Goal: Task Accomplishment & Management: Complete application form

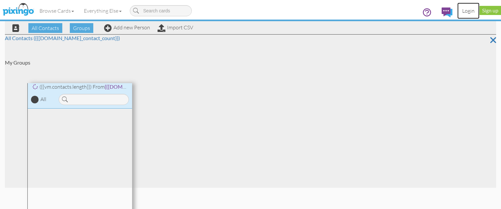
click at [464, 10] on link "Login" at bounding box center [469, 11] width 22 height 16
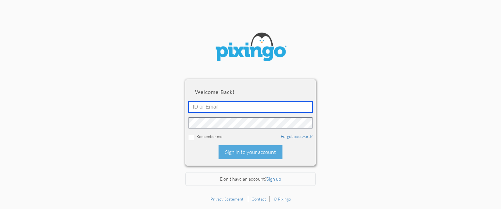
click at [225, 105] on input "text" at bounding box center [251, 107] width 124 height 11
paste input "[EMAIL_ADDRESS][DOMAIN_NAME]"
type input "[EMAIL_ADDRESS][DOMAIN_NAME]"
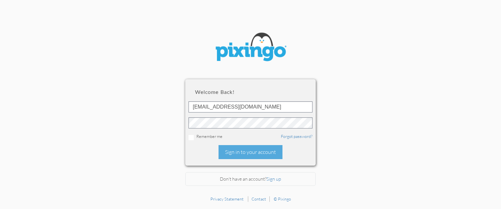
click at [437, 58] on section "Welcome back! [EMAIL_ADDRESS][DOMAIN_NAME] Remember me Forgot password? Sign in…" at bounding box center [250, 96] width 501 height 193
click at [231, 151] on div "Sign in to your account" at bounding box center [251, 152] width 64 height 14
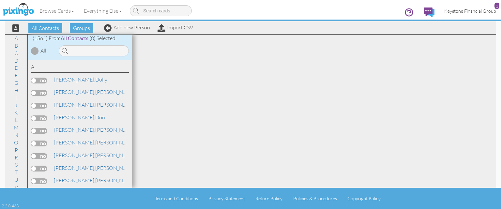
click at [497, 6] on div "1" at bounding box center [497, 6] width 5 height 7
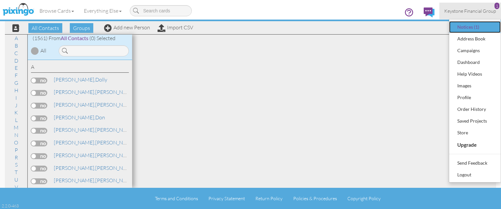
click at [482, 25] on div "Notices (1)" at bounding box center [475, 27] width 39 height 10
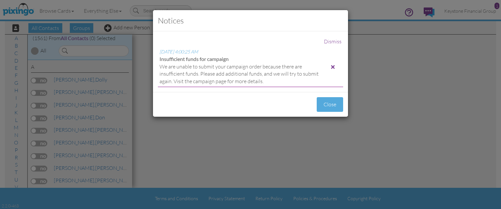
click at [334, 66] on div at bounding box center [333, 66] width 4 height 5
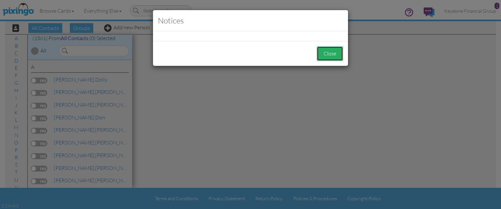
click at [328, 56] on button "Close" at bounding box center [330, 53] width 26 height 15
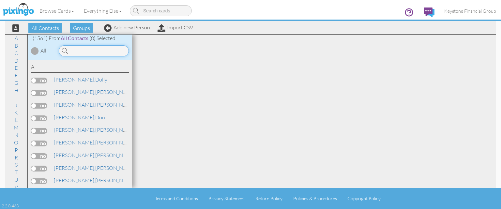
click at [82, 50] on input at bounding box center [94, 50] width 70 height 11
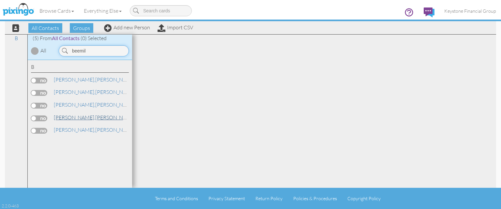
type input "beemil"
click at [77, 115] on span "[PERSON_NAME]," at bounding box center [74, 117] width 41 height 7
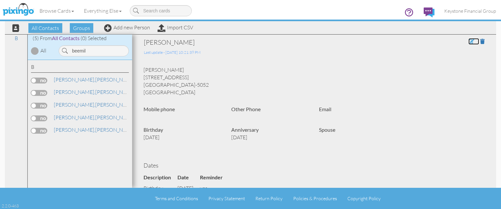
click at [471, 41] on span at bounding box center [472, 41] width 6 height 5
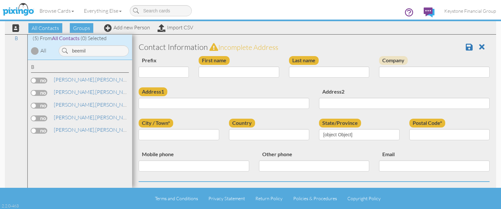
type input "[PERSON_NAME]"
type input "Beemiller"
type input "2709 Brown Lake St"
type input "Houston"
type input "77008-5052"
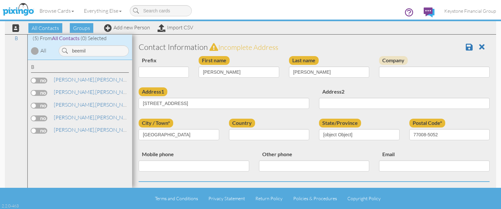
select select "object:5193"
select select "object:5438"
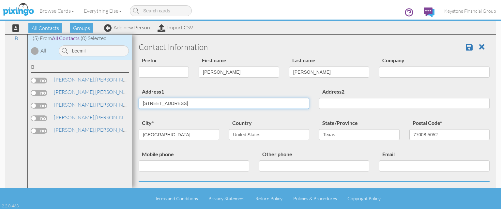
drag, startPoint x: 190, startPoint y: 105, endPoint x: 103, endPoint y: 106, distance: 86.8
click at [139, 106] on input "2709 Brown Lake St" at bounding box center [224, 103] width 171 height 11
paste input "[STREET_ADDRESS]"
type input "[STREET_ADDRESS]"
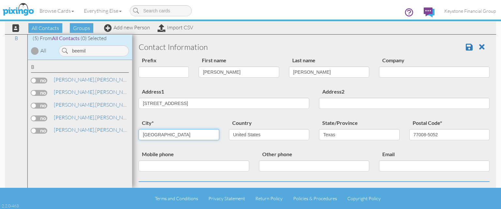
drag, startPoint x: 164, startPoint y: 135, endPoint x: 128, endPoint y: 136, distance: 36.6
click at [139, 136] on input "Houston" at bounding box center [179, 134] width 81 height 11
type input "Lancaster"
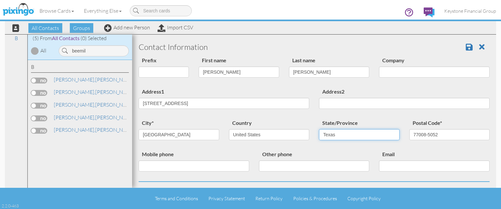
select select "object:5482"
click option "[US_STATE]" at bounding box center [0, 0] width 0 height 0
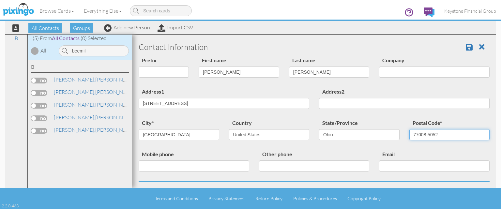
drag, startPoint x: 443, startPoint y: 133, endPoint x: 406, endPoint y: 134, distance: 37.2
click at [410, 134] on input "77008-5052" at bounding box center [450, 134] width 81 height 11
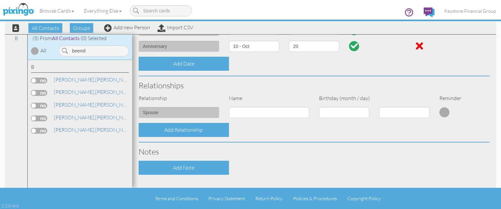
scroll to position [226, 0]
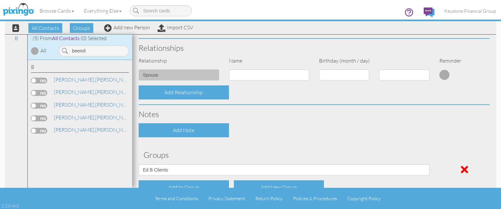
type input "43130"
click at [252, 74] on input at bounding box center [269, 75] width 81 height 11
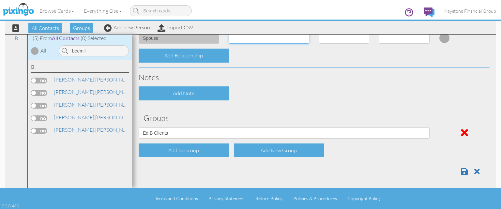
scroll to position [265, 0]
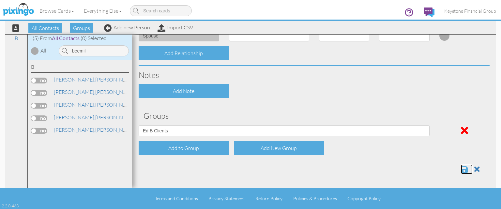
click at [464, 172] on span at bounding box center [464, 169] width 7 height 8
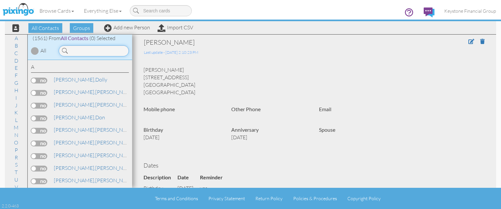
click at [73, 52] on input at bounding box center [94, 50] width 70 height 11
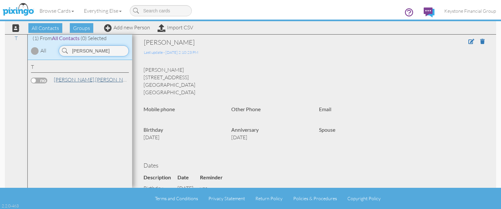
type input "theiss"
click at [67, 79] on span "[PERSON_NAME]," at bounding box center [74, 79] width 41 height 7
click at [471, 41] on span at bounding box center [472, 41] width 6 height 5
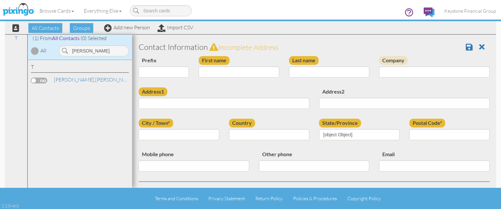
type input "[PERSON_NAME]"
type input "Theiss"
type input "2302 Turtle Creek Dr"
type input "Columbus"
type input "43235"
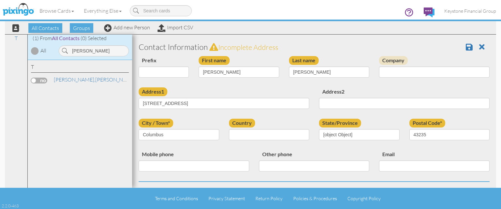
select select "object:5027"
select select "object:5272"
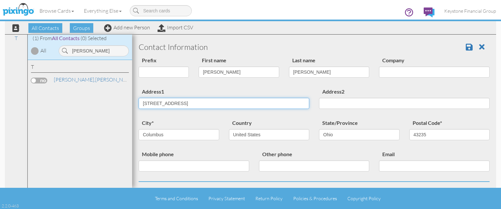
drag, startPoint x: 195, startPoint y: 102, endPoint x: 134, endPoint y: 105, distance: 60.8
click at [139, 105] on input "2302 Turtle Creek Dr" at bounding box center [224, 103] width 171 height 11
paste input "6034 Phar Lap Dr."
type input "6034 Phar Lap Dr"
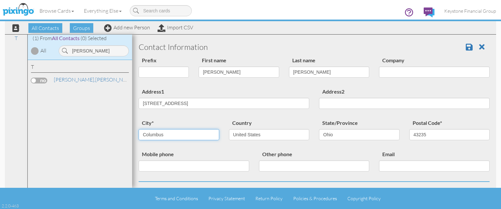
drag, startPoint x: 169, startPoint y: 136, endPoint x: 80, endPoint y: 137, distance: 89.4
click at [139, 137] on input "Columbus" at bounding box center [179, 134] width 81 height 11
type input "New Albany"
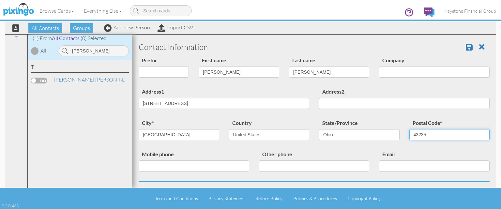
drag, startPoint x: 430, startPoint y: 135, endPoint x: 444, endPoint y: 137, distance: 13.8
click at [444, 136] on input "43235" at bounding box center [450, 134] width 81 height 11
type input "43054"
click at [469, 46] on span at bounding box center [469, 47] width 7 height 8
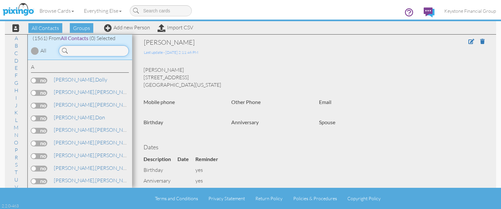
click at [77, 50] on input at bounding box center [94, 50] width 70 height 11
click at [78, 50] on input at bounding box center [94, 50] width 70 height 11
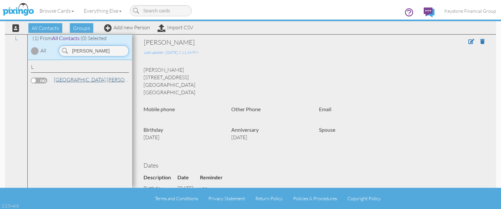
type input "lund"
click at [72, 82] on link "Lund, Martha" at bounding box center [100, 80] width 95 height 8
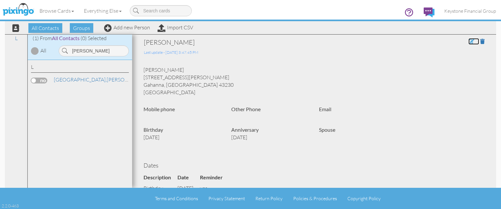
click at [472, 41] on span at bounding box center [472, 41] width 6 height 5
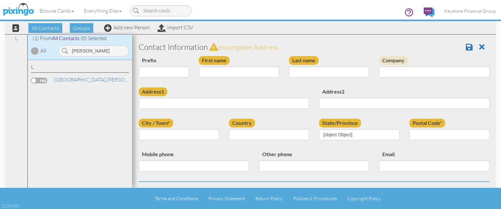
type input "[PERSON_NAME]"
type input "Lund"
type input "4221 Turpin Lane"
type input "Gahanna"
type input "43230"
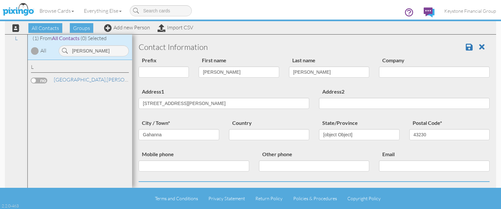
select select "object:5026"
select select "object:5017"
select select "object:5050"
select select "object:5053"
select select "object:5298"
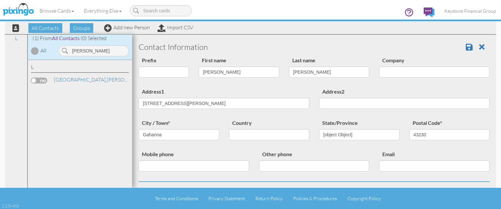
select select "number:15"
select select "number:21"
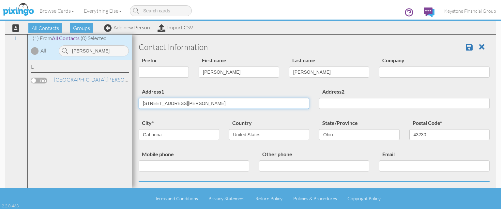
drag, startPoint x: 185, startPoint y: 104, endPoint x: 97, endPoint y: 107, distance: 88.2
click at [139, 107] on input "4221 Turpin Lane" at bounding box center [224, 103] width 171 height 11
paste input "640 Wetmore Rd"
type input "640 Wetmore Rd"
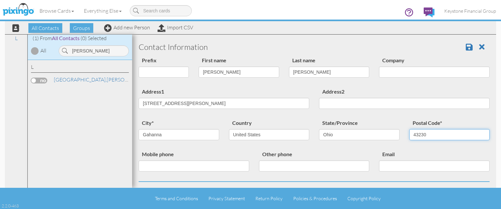
drag, startPoint x: 445, startPoint y: 135, endPoint x: 380, endPoint y: 138, distance: 65.0
click at [410, 138] on input "43230" at bounding box center [450, 134] width 81 height 11
paste input "14"
type input "43214"
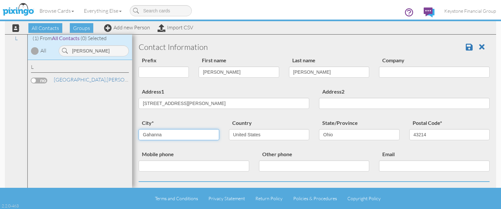
drag, startPoint x: 178, startPoint y: 138, endPoint x: 123, endPoint y: 138, distance: 54.8
click at [139, 138] on input "Gahanna" at bounding box center [179, 134] width 81 height 11
type input "Columbus"
click at [468, 48] on span at bounding box center [469, 47] width 7 height 8
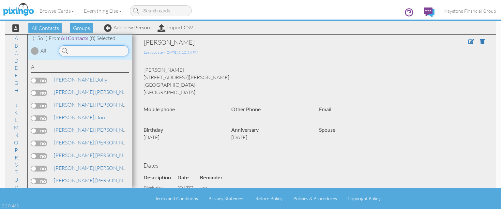
click at [83, 52] on input at bounding box center [94, 50] width 70 height 11
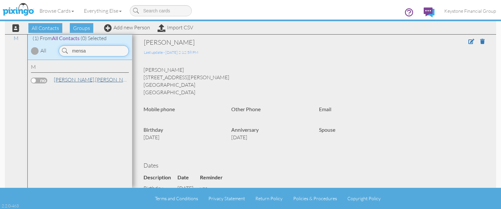
type input "mensa"
click at [75, 80] on link "Mensah, Gifty" at bounding box center [94, 80] width 83 height 8
click at [470, 43] on span at bounding box center [472, 41] width 6 height 5
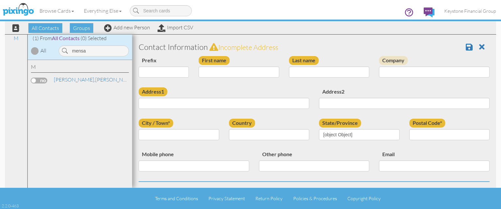
type input "[PERSON_NAME]"
type input "Mensah"
type input "1466 Scenic Club Dr."
type input "Westerville"
type input "43081-9519"
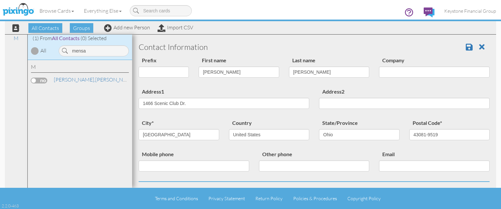
select select "object:5027"
select select "object:5272"
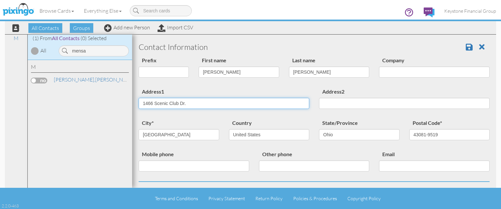
drag, startPoint x: 191, startPoint y: 104, endPoint x: 90, endPoint y: 101, distance: 101.2
click at [139, 101] on input "1466 Scenic Club Dr." at bounding box center [224, 103] width 171 height 11
paste input "2274 Tournament Way"
type input "2274 Tournament Way"
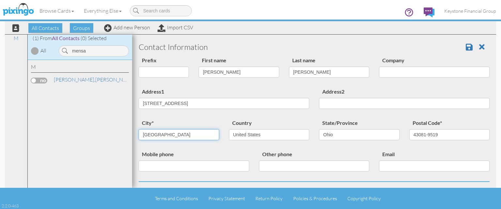
drag, startPoint x: 175, startPoint y: 135, endPoint x: 126, endPoint y: 143, distance: 50.0
click at [139, 140] on input "Westerville" at bounding box center [179, 134] width 81 height 11
type input "Grove City"
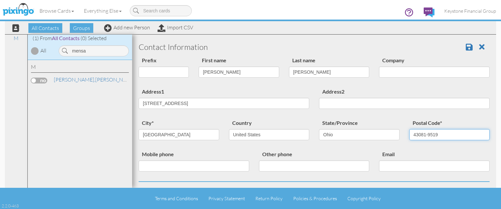
drag, startPoint x: 441, startPoint y: 134, endPoint x: 420, endPoint y: 135, distance: 21.6
click at [420, 135] on input "43081-9519" at bounding box center [450, 134] width 81 height 11
type input "43123"
click at [437, 148] on div "city* Grove City Country United States -------------- Afghanistan Albania Alger…" at bounding box center [314, 134] width 361 height 31
click at [467, 44] on span at bounding box center [469, 47] width 7 height 8
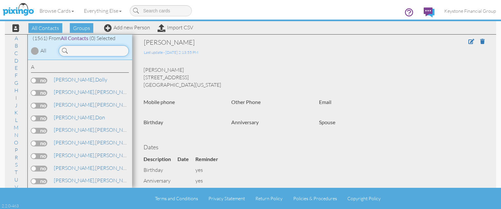
click at [87, 50] on input at bounding box center [94, 50] width 70 height 11
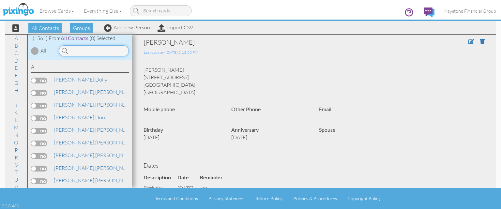
click at [83, 51] on input at bounding box center [94, 50] width 70 height 11
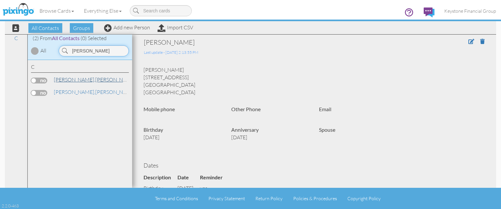
type input "[PERSON_NAME]"
click at [61, 78] on span "[PERSON_NAME]," at bounding box center [74, 79] width 41 height 7
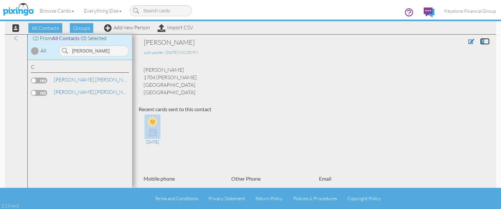
click at [483, 42] on span at bounding box center [482, 41] width 5 height 5
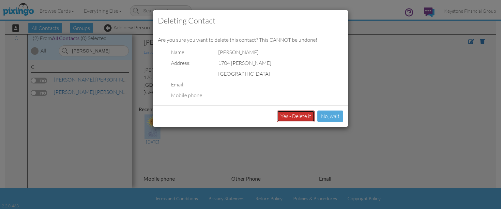
click at [290, 116] on button "Yes - Delete it" at bounding box center [296, 116] width 38 height 11
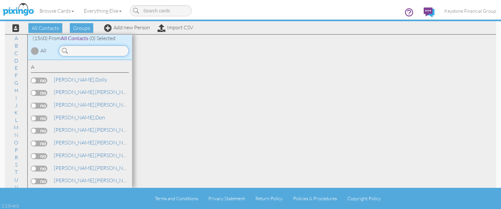
click at [86, 49] on input at bounding box center [94, 50] width 70 height 11
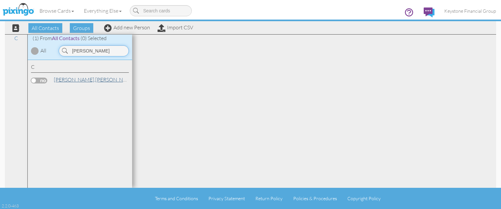
type input "[PERSON_NAME]"
click at [71, 78] on link "[PERSON_NAME]" at bounding box center [94, 80] width 83 height 8
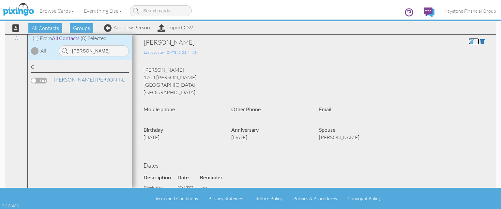
click at [471, 43] on span at bounding box center [472, 41] width 6 height 5
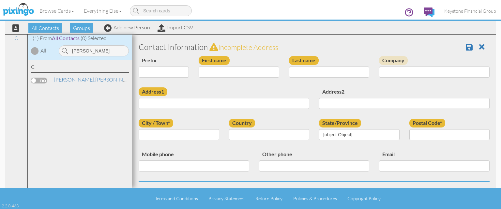
type input "[PERSON_NAME]"
type input "Cox"
type input "1704 [PERSON_NAME]"
type input "Grove City"
type input "43123"
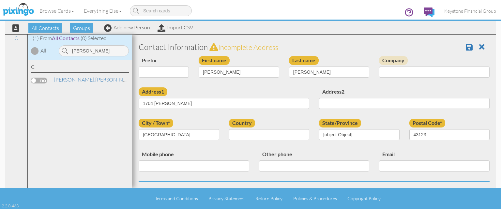
select select "object:5041"
select select "object:5286"
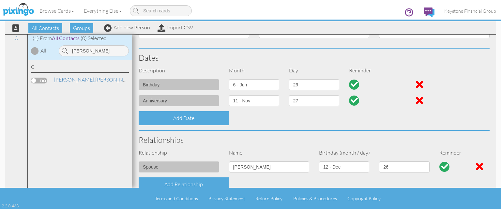
scroll to position [150, 0]
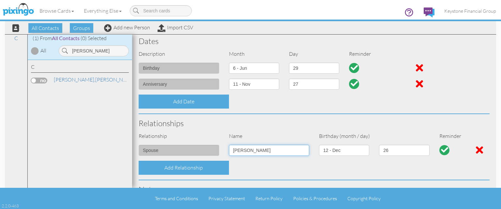
drag, startPoint x: 249, startPoint y: 151, endPoint x: 217, endPoint y: 149, distance: 31.7
click at [229, 149] on input "[PERSON_NAME]" at bounding box center [269, 150] width 81 height 11
click at [481, 150] on div at bounding box center [479, 150] width 7 height 10
select select "?"
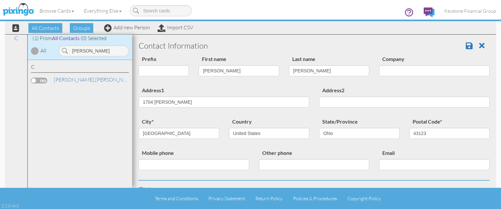
scroll to position [0, 0]
click at [469, 49] on span at bounding box center [469, 47] width 7 height 8
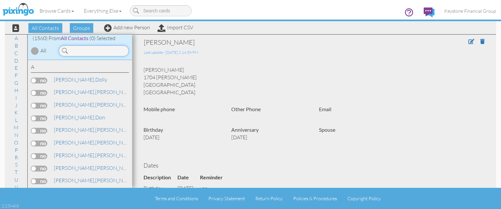
click at [80, 50] on input at bounding box center [94, 50] width 70 height 11
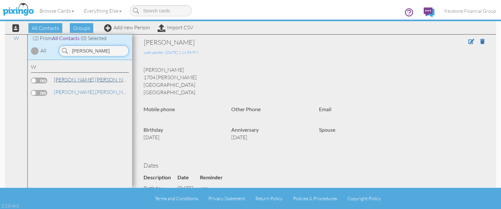
type input "[PERSON_NAME]"
click at [71, 78] on span "[PERSON_NAME]," at bounding box center [74, 79] width 41 height 7
click at [471, 41] on span at bounding box center [472, 41] width 6 height 5
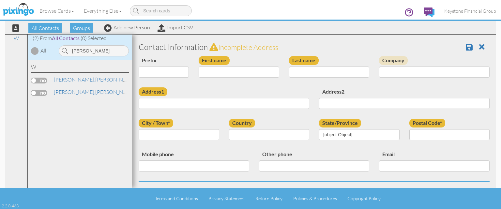
type input "[PERSON_NAME]"
type input "[STREET_ADDRESS]"
type input "Ponte Vedra"
type input "32081"
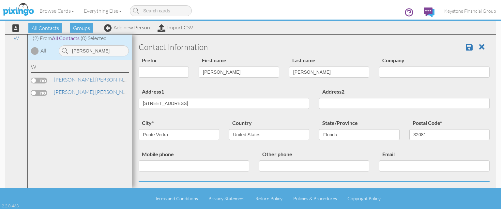
select select "object:5065"
select select "object:5310"
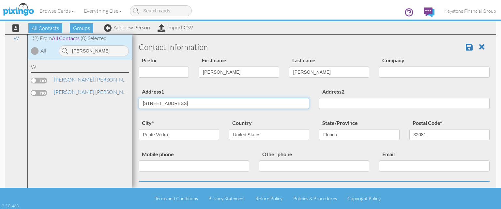
drag, startPoint x: 204, startPoint y: 103, endPoint x: 101, endPoint y: 104, distance: 102.5
click at [139, 104] on input "[STREET_ADDRESS]" at bounding box center [224, 103] width 171 height 11
paste input "[STREET_ADDRESS][PERSON_NAME]"
type input "[STREET_ADDRESS][PERSON_NAME]"
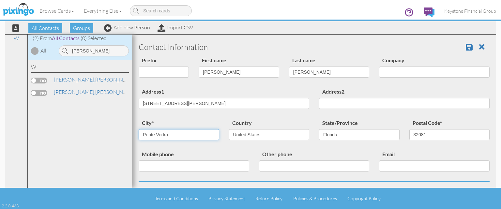
drag, startPoint x: 169, startPoint y: 133, endPoint x: 122, endPoint y: 130, distance: 47.5
click at [139, 130] on input "Ponte Vedra" at bounding box center [179, 134] width 81 height 11
type input "[GEOGRAPHIC_DATA]"
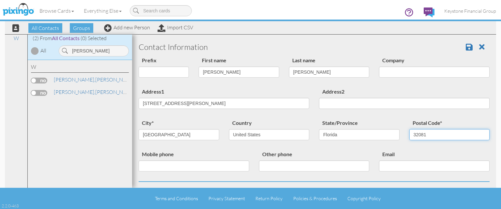
drag, startPoint x: 428, startPoint y: 134, endPoint x: 379, endPoint y: 138, distance: 48.8
click at [410, 138] on input "32081" at bounding box center [450, 134] width 81 height 11
paste input "32080"
click at [415, 133] on input "32080" at bounding box center [450, 134] width 81 height 11
type input "32080"
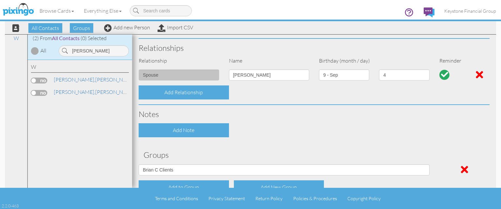
scroll to position [265, 0]
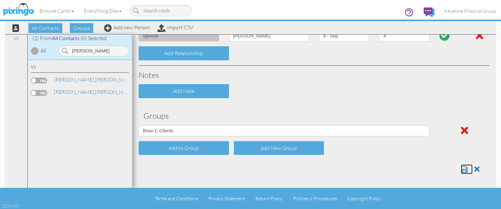
click at [463, 169] on span at bounding box center [464, 169] width 7 height 8
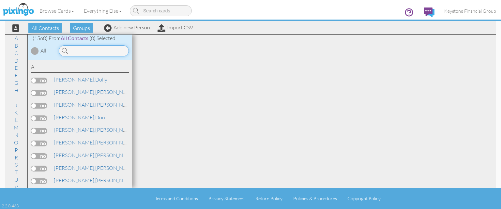
click at [81, 50] on input at bounding box center [94, 50] width 70 height 11
click at [83, 50] on input at bounding box center [94, 50] width 70 height 11
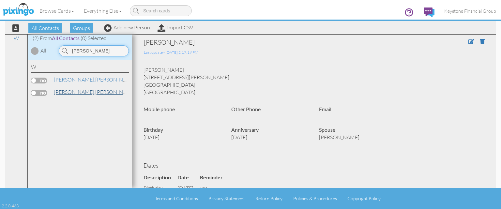
type input "wright"
click at [72, 93] on link "Wright, Lindy" at bounding box center [94, 92] width 83 height 8
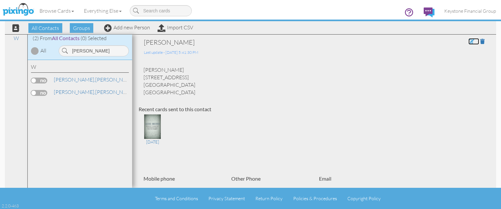
click at [472, 43] on span at bounding box center [472, 41] width 6 height 5
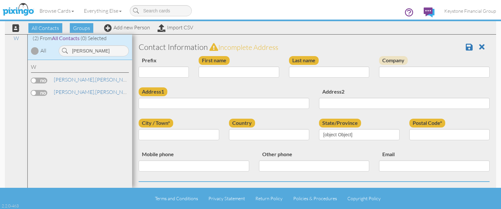
type input "[PERSON_NAME]"
type input "Wright"
type input "380 Burbank Ave, 8310"
type input "Ponte Vedra"
type input "32081"
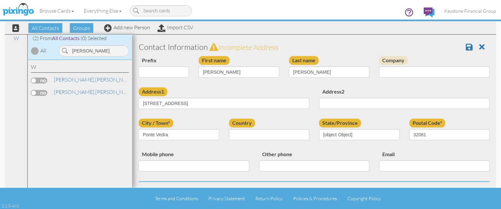
select select "object:5023"
select select "object:5268"
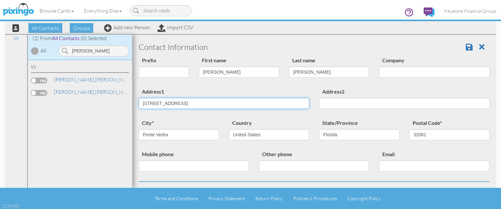
drag, startPoint x: 207, startPoint y: 100, endPoint x: 111, endPoint y: 104, distance: 95.4
click at [139, 104] on input "380 Burbank Ave, 8310" at bounding box center [224, 103] width 171 height 11
paste input "[STREET_ADDRESS][PERSON_NAME]"
type input "[STREET_ADDRESS][PERSON_NAME]"
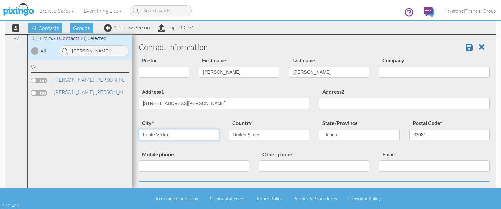
click at [169, 134] on input "Ponte Vedra" at bounding box center [179, 134] width 81 height 11
drag, startPoint x: 173, startPoint y: 136, endPoint x: 99, endPoint y: 143, distance: 74.4
click at [139, 140] on input "Ponte Vedra" at bounding box center [179, 134] width 81 height 11
type input "St Augustine"
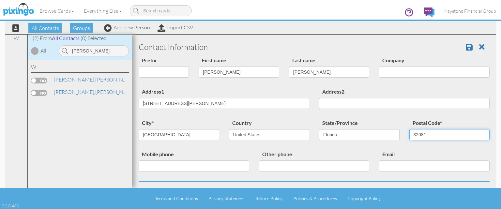
drag, startPoint x: 433, startPoint y: 132, endPoint x: 378, endPoint y: 135, distance: 54.9
click at [410, 135] on input "32081" at bounding box center [450, 134] width 81 height 11
paste input "0"
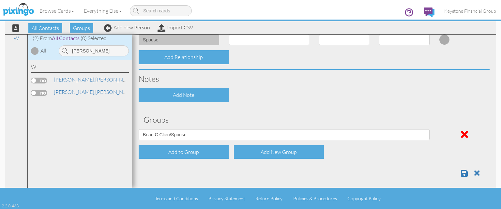
scroll to position [265, 0]
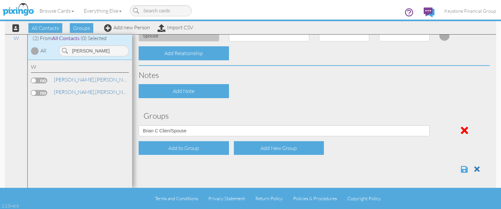
type input "32080"
click at [464, 169] on span at bounding box center [464, 169] width 7 height 8
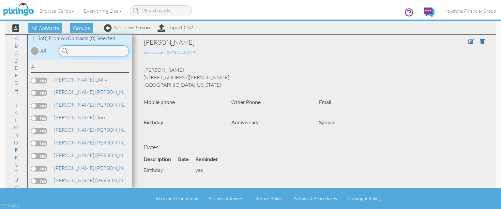
click at [82, 50] on input at bounding box center [94, 50] width 70 height 11
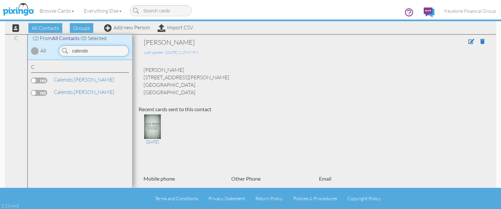
type input "calendo"
click at [44, 83] on label at bounding box center [39, 81] width 16 height 6
click at [0, 0] on input "checkbox" at bounding box center [0, 0] width 0 height 0
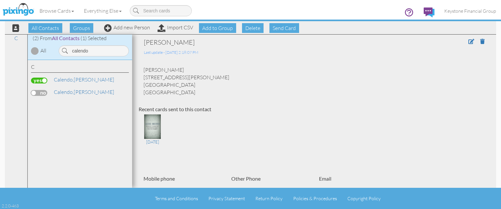
click at [43, 93] on label at bounding box center [39, 93] width 16 height 6
click at [0, 0] on input "checkbox" at bounding box center [0, 0] width 0 height 0
click at [252, 29] on span "Delete" at bounding box center [253, 28] width 22 height 10
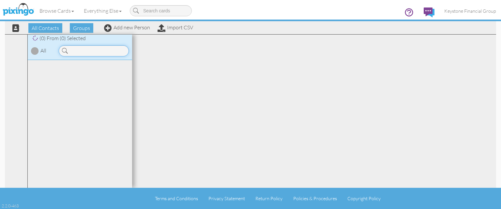
click at [96, 50] on input at bounding box center [94, 50] width 70 height 11
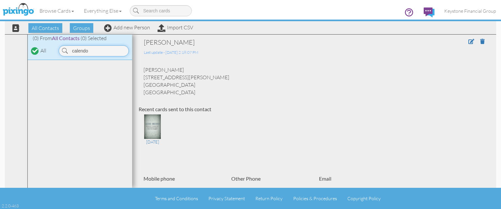
drag, startPoint x: 102, startPoint y: 51, endPoint x: 46, endPoint y: 46, distance: 57.0
click at [59, 45] on input "calendo" at bounding box center [94, 50] width 70 height 11
type input "[PERSON_NAME]"
click at [129, 28] on link "Add new Person" at bounding box center [127, 27] width 46 height 7
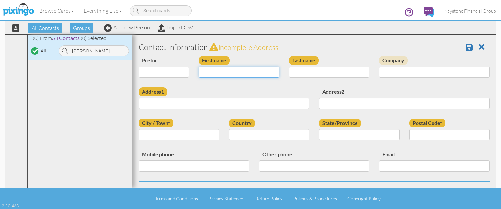
click at [234, 74] on input "First name" at bounding box center [239, 72] width 81 height 11
type input "[PERSON_NAME]"
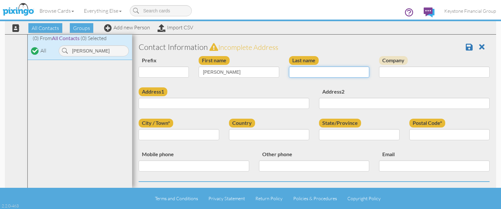
click at [341, 71] on input "Last name" at bounding box center [329, 72] width 81 height 11
type input "[PERSON_NAME]"
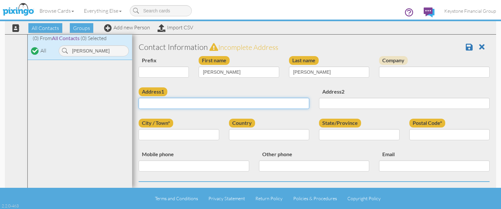
click at [258, 101] on input "Address1" at bounding box center [224, 103] width 171 height 11
paste input "[STREET_ADDRESS]"
type input "[STREET_ADDRESS]"
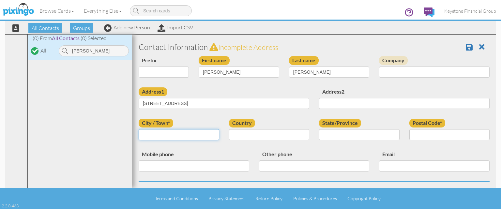
click at [180, 132] on input "City / Town*" at bounding box center [179, 134] width 81 height 11
type input "[PERSON_NAME][GEOGRAPHIC_DATA]"
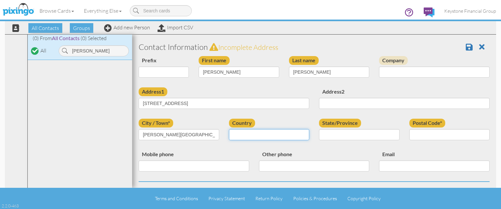
select select "object:6407"
click option "[GEOGRAPHIC_DATA]" at bounding box center [0, 0] width 0 height 0
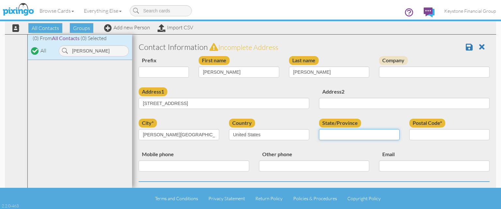
click at [319, 129] on select "AA (Military) AE (Military) [US_STATE] [US_STATE] [US_STATE] AP (Military) [US_…" at bounding box center [359, 134] width 81 height 11
select select "object:6695"
click option "[US_STATE]" at bounding box center [0, 0] width 0 height 0
click at [336, 136] on select "AA (Military) AE (Military) [US_STATE] [US_STATE] [US_STATE] AP (Military) [US_…" at bounding box center [359, 134] width 81 height 11
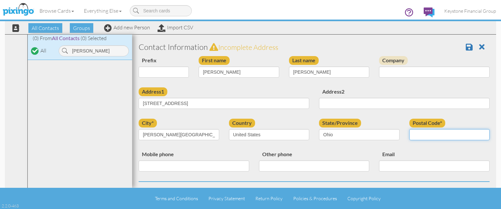
click at [430, 133] on input "Postal Code*" at bounding box center [450, 134] width 81 height 11
paste input "43035"
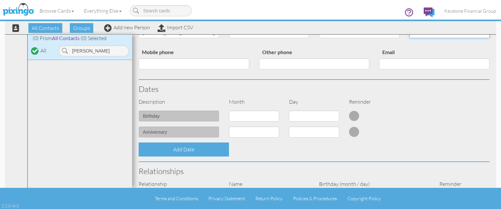
scroll to position [113, 0]
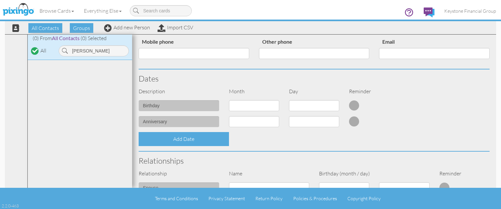
type input "43035"
select select "object:6404"
click option "10 - Oct" at bounding box center [0, 0] width 0 height 0
click at [289, 100] on select "1 2 3 4 5 6 7 8 9 10 11 12 13 14 15 16 17 18 19 20 21 22 23 24 25 26 27 28 29 3…" at bounding box center [314, 105] width 50 height 11
select select "number:11"
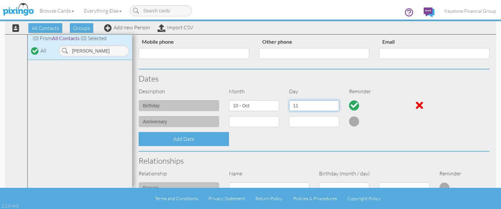
click option "11" at bounding box center [0, 0] width 0 height 0
click at [229, 116] on select "1 - [DATE] - [DATE] - [DATE] - [DATE] - [DATE] - [DATE] - [DATE] - [DATE] - [DA…" at bounding box center [254, 121] width 50 height 11
select select "object:6402"
click option "8 - Aug" at bounding box center [0, 0] width 0 height 0
click at [289, 116] on select "1 2 3 4 5 6 7 8 9 10 11 12 13 14 15 16 17 18 19 20 21 22 23 24 25 26 27 28 29 3…" at bounding box center [314, 121] width 50 height 11
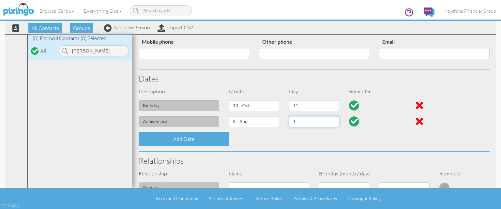
select select "number:29"
click option "29" at bounding box center [0, 0] width 0 height 0
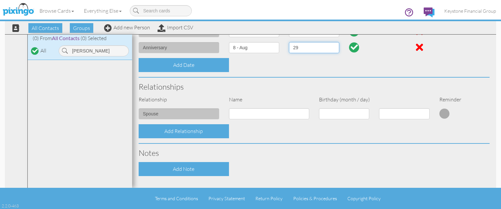
scroll to position [188, 0]
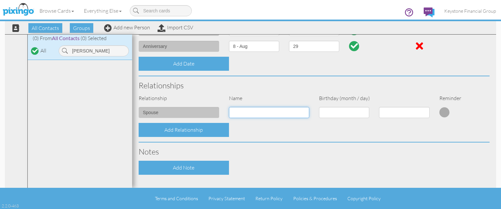
click at [263, 112] on input at bounding box center [269, 112] width 81 height 11
type input "[PERSON_NAME]"
click at [319, 107] on select "1 - Jan 2 - Feb 3 - Mar 4 - Apr 5 - May 6 - Jun 7 - Jul 8 - Aug 9 - Sep 10 - Oc…" at bounding box center [344, 112] width 50 height 11
select select "object:6398"
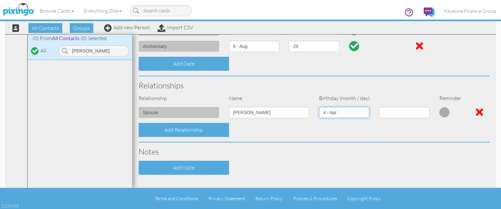
click option "4 - Apr" at bounding box center [0, 0] width 0 height 0
click at [379, 107] on select "1 2 3 4 5 6 7 8 9 10 11 12 13 14 15 16 17 18 19 20 21 22 23 24 25 26 27 28 29 30" at bounding box center [404, 112] width 50 height 11
select select "number:13"
click option "13" at bounding box center [0, 0] width 0 height 0
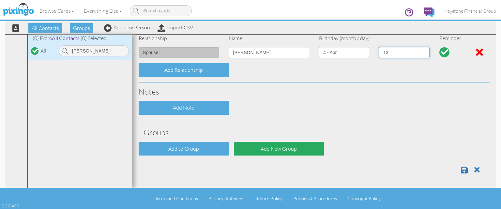
scroll to position [249, 0]
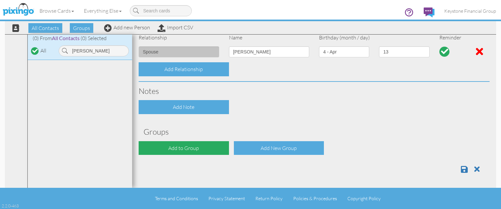
click at [200, 147] on div "Add to Group" at bounding box center [184, 148] width 90 height 14
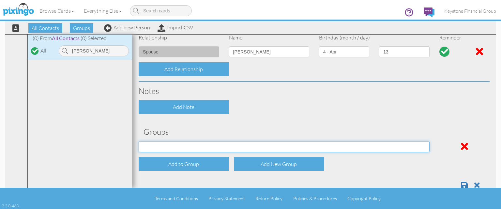
click at [139, 141] on select "Brian A Clien/Spouse Brian A Clients Brian B Clien/Spouse Brian B Clients Brian…" at bounding box center [284, 146] width 291 height 11
select select "object:6741"
click option "Ryan Front End Clients" at bounding box center [0, 0] width 0 height 0
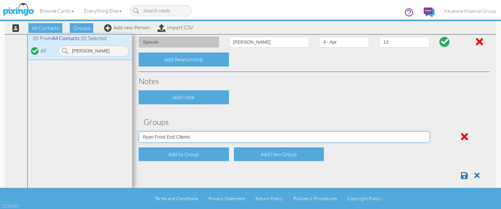
scroll to position [265, 0]
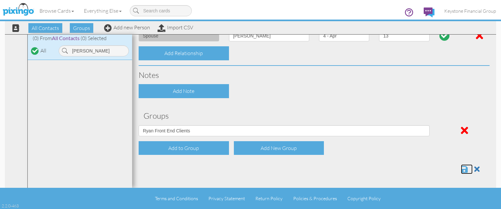
click at [464, 169] on span at bounding box center [464, 169] width 7 height 8
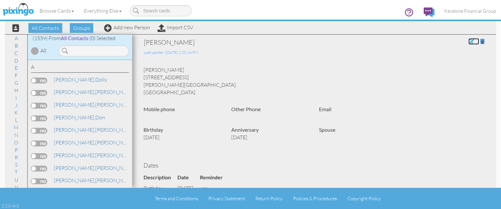
click at [471, 41] on span at bounding box center [472, 41] width 6 height 5
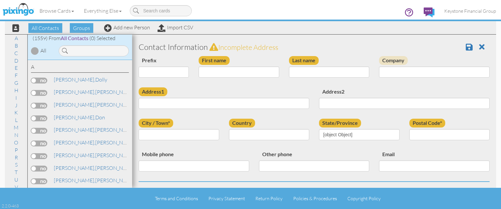
type input "[PERSON_NAME]"
type input "[STREET_ADDRESS]"
type input "[PERSON_NAME][GEOGRAPHIC_DATA]"
type input "43035"
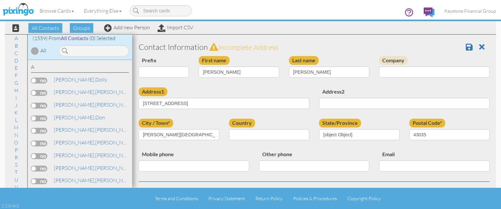
select select "object:5003"
select select "object:5248"
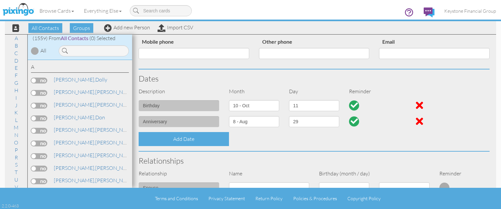
scroll to position [150, 0]
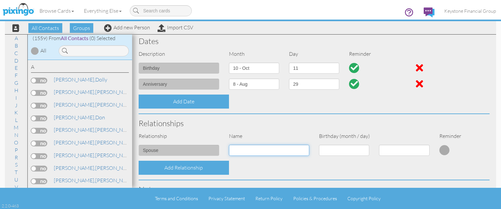
click at [245, 149] on input at bounding box center [269, 150] width 81 height 11
type input "[PERSON_NAME]"
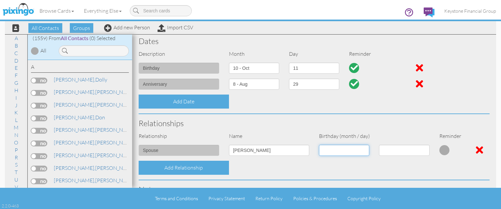
click at [319, 145] on select "1 - [DATE] - [DATE] - [DATE] - [DATE] - [DATE] - [DATE] - [DATE] - [DATE] - [DA…" at bounding box center [344, 150] width 50 height 11
select select "object:4968"
click option "4 - Apr" at bounding box center [0, 0] width 0 height 0
click at [379, 145] on select "1 2 3 4 5 6 7 8 9 10 11 12 13 14 15 16 17 18 19 20 21 22 23 24 25 26 27 28 29 30" at bounding box center [404, 150] width 50 height 11
select select "number:13"
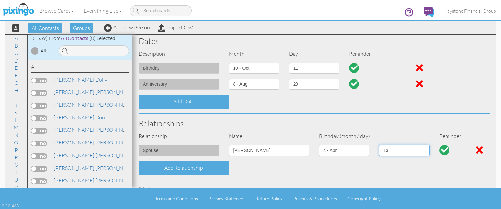
click option "13" at bounding box center [0, 0] width 0 height 0
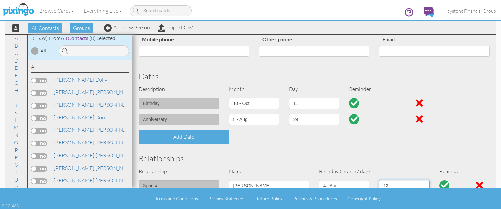
scroll to position [0, 0]
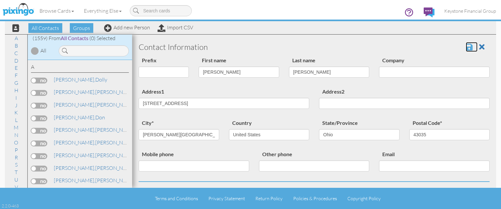
click at [469, 46] on span at bounding box center [469, 47] width 7 height 8
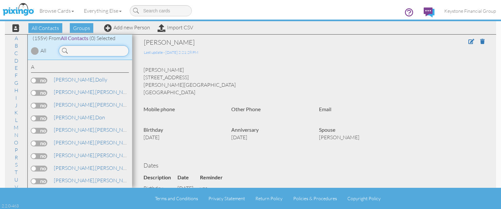
click at [92, 50] on input at bounding box center [94, 50] width 70 height 11
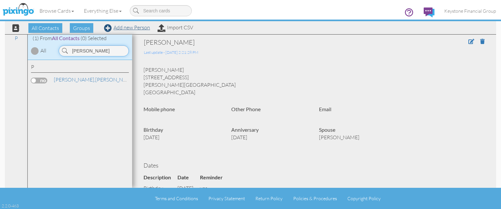
type input "pease"
click at [138, 28] on link "Add new Person" at bounding box center [127, 27] width 46 height 7
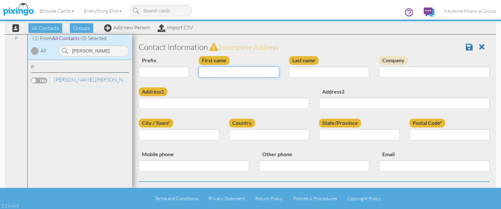
click at [232, 74] on input "First name" at bounding box center [239, 72] width 81 height 11
type input "[PERSON_NAME]"
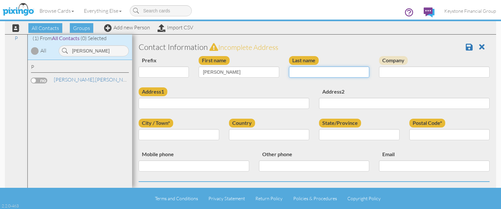
click at [298, 76] on input "Last name" at bounding box center [329, 72] width 81 height 11
type input "Pease"
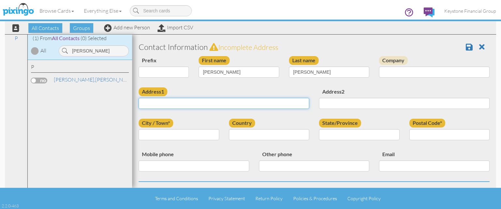
click at [208, 102] on input "Address1" at bounding box center [224, 103] width 171 height 11
paste input "[STREET_ADDRESS]"
drag, startPoint x: 152, startPoint y: 102, endPoint x: 155, endPoint y: 109, distance: 6.9
click at [152, 102] on input "[STREET_ADDRESS]" at bounding box center [224, 103] width 171 height 11
type input "[STREET_ADDRESS]"
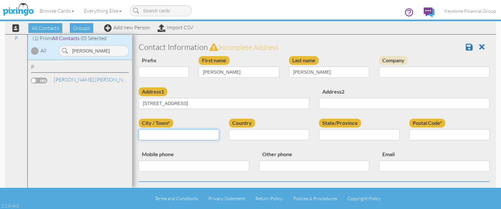
click at [160, 133] on input "City / Town*" at bounding box center [179, 134] width 81 height 11
type input "Grand Rapids"
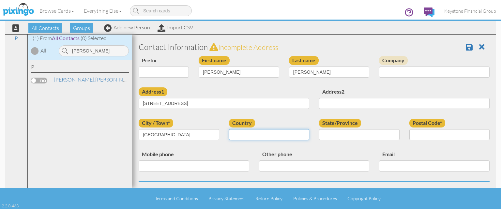
click at [229, 129] on select "United States -------------- Afghanistan Albania Algeria American Samoa Andorra…" at bounding box center [269, 134] width 81 height 11
select select "object:4980"
click option "[GEOGRAPHIC_DATA]" at bounding box center [0, 0] width 0 height 0
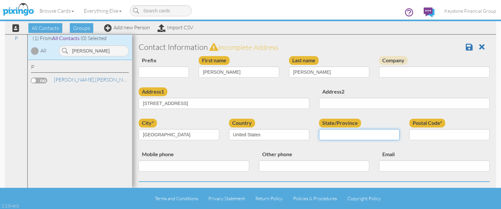
click at [319, 129] on select "AA (Military) AE (Military) Alabama Alaska American Samoa AP (Military) Arizona…" at bounding box center [359, 134] width 81 height 11
select select "object:5254"
click option "Michigan" at bounding box center [0, 0] width 0 height 0
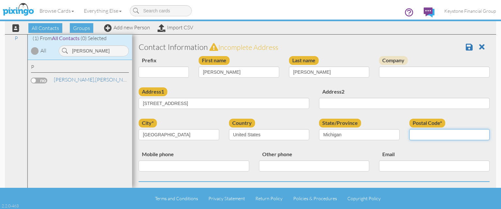
click at [417, 133] on input "Postal Code*" at bounding box center [450, 134] width 81 height 11
paste input "49534"
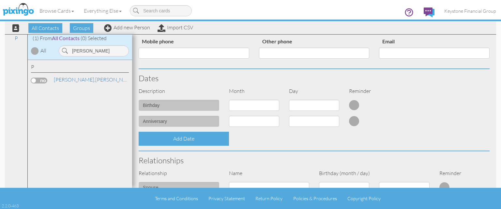
scroll to position [150, 0]
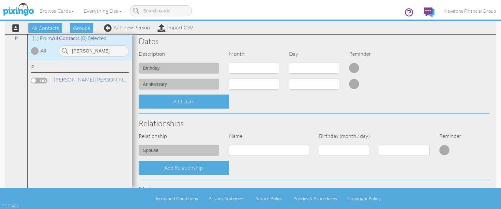
type input "49534"
click at [229, 63] on select "1 - Jan 2 - Feb 3 - Mar 4 - Apr 5 - May 6 - Jun 7 - Jul 8 - Aug 9 - Sep 10 - Oc…" at bounding box center [254, 68] width 50 height 11
select select "object:4979"
click option "12 - Dec" at bounding box center [0, 0] width 0 height 0
click at [289, 63] on select "1 2 3 4 5 6 7 8 9 10 11 12 13 14 15 16 17 18 19 20 21 22 23 24 25 26 27 28 29 3…" at bounding box center [314, 68] width 50 height 11
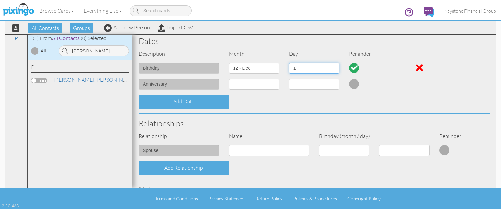
select select "number:13"
click option "13" at bounding box center [0, 0] width 0 height 0
click at [229, 79] on select "1 - Jan 2 - Feb 3 - Mar 4 - Apr 5 - May 6 - Jun 7 - Jul 8 - Aug 9 - Sep 10 - Oc…" at bounding box center [254, 84] width 50 height 11
select select "object:4968"
click option "1 - Jan" at bounding box center [0, 0] width 0 height 0
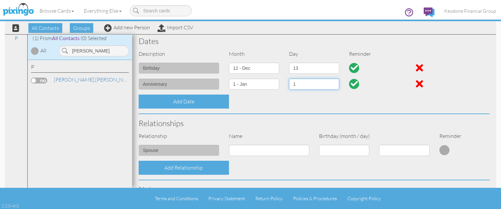
click at [289, 79] on select "1 2 3 4 5 6 7 8 9 10 11 12 13 14 15 16 17 18 19 20 21 22 23 24 25 26 27 28 29 3…" at bounding box center [314, 84] width 50 height 11
select select "number:10"
click option "10" at bounding box center [0, 0] width 0 height 0
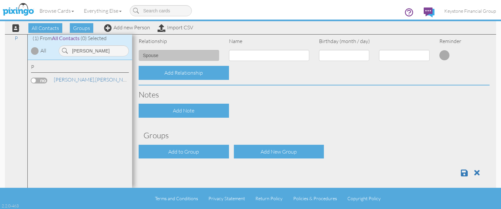
scroll to position [249, 0]
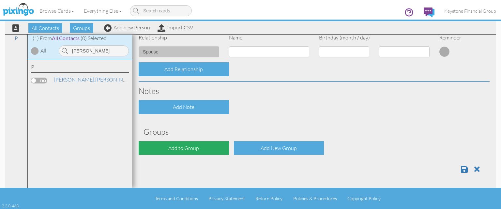
click at [195, 148] on div "Add to Group" at bounding box center [184, 148] width 90 height 14
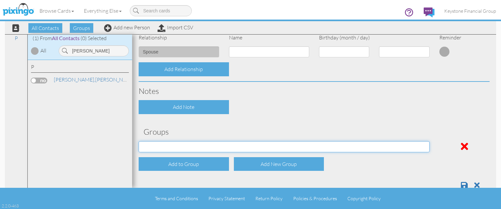
select select "object:5305"
click option "Ed C Clients" at bounding box center [0, 0] width 0 height 0
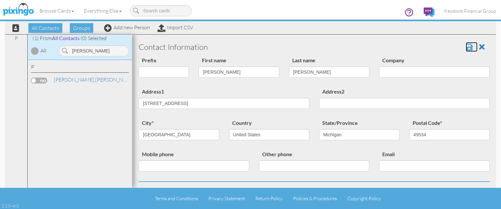
click at [468, 46] on span at bounding box center [469, 47] width 7 height 8
